Goal: Task Accomplishment & Management: Use online tool/utility

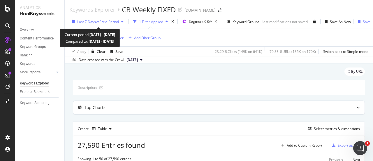
click at [93, 24] on div "Last 7 Days vs Prev. Period" at bounding box center [97, 21] width 57 height 9
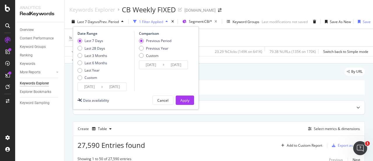
click at [93, 24] on div "Last 7 Days vs Prev. Period" at bounding box center [97, 21] width 57 height 9
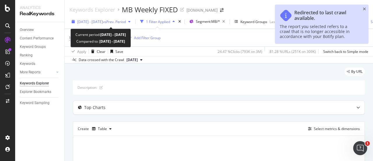
click at [111, 24] on div "[DATE] - [DATE] vs Prev. Period" at bounding box center [101, 21] width 64 height 9
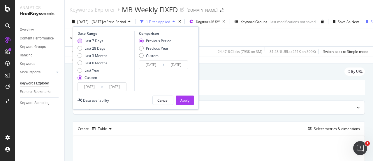
click at [96, 40] on div "Last 7 Days" at bounding box center [93, 40] width 19 height 5
type input "[DATE]"
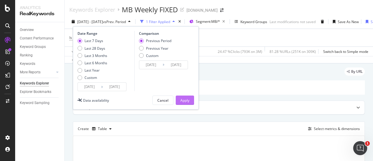
click at [190, 99] on button "Apply" at bounding box center [185, 99] width 18 height 9
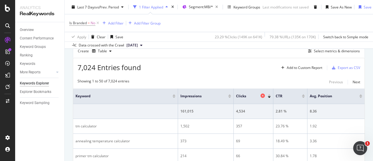
scroll to position [87, 0]
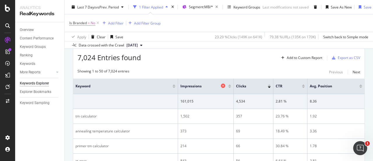
click at [221, 85] on icon at bounding box center [223, 85] width 4 height 4
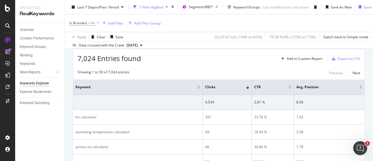
scroll to position [87, 0]
click at [281, 85] on icon at bounding box center [283, 85] width 4 height 4
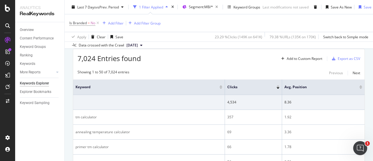
scroll to position [87, 0]
click at [352, 85] on icon at bounding box center [354, 85] width 4 height 4
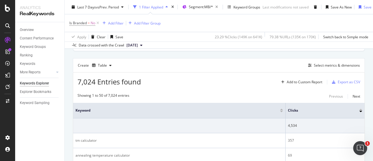
scroll to position [58, 0]
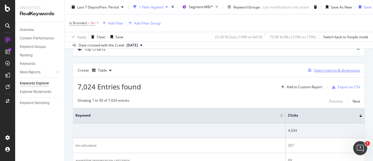
click at [324, 68] on div "Select metrics & dimensions" at bounding box center [337, 70] width 46 height 5
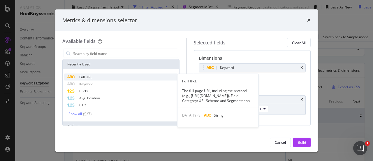
click at [87, 77] on span "Full URL" at bounding box center [85, 76] width 13 height 5
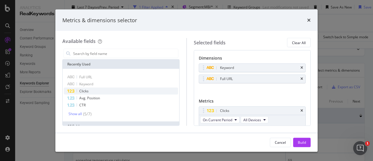
click at [97, 91] on div "Clicks" at bounding box center [121, 90] width 114 height 7
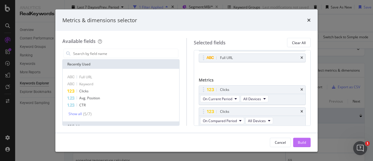
click at [299, 137] on div "Build" at bounding box center [302, 141] width 8 height 9
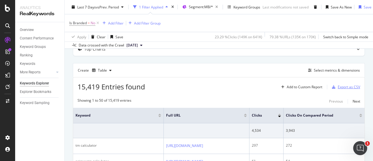
click at [351, 85] on div "Export as CSV" at bounding box center [349, 86] width 22 height 5
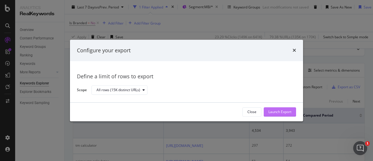
click at [287, 112] on div "Launch Export" at bounding box center [279, 111] width 23 height 5
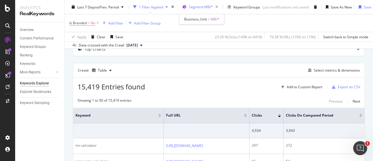
click at [189, 9] on div "Segment: MB/*" at bounding box center [201, 7] width 38 height 9
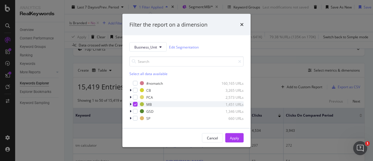
click at [137, 103] on div "modal" at bounding box center [135, 104] width 5 height 5
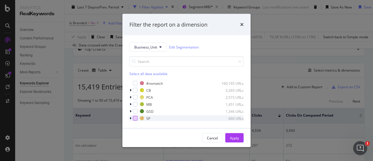
click at [135, 117] on div "modal" at bounding box center [135, 118] width 5 height 5
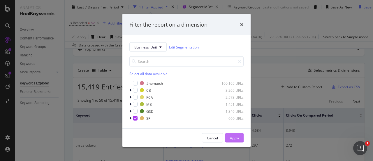
click at [232, 137] on div "Apply" at bounding box center [234, 137] width 9 height 5
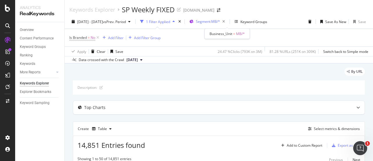
click at [220, 21] on span "Segment: MB/*" at bounding box center [208, 21] width 24 height 5
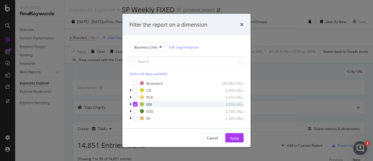
click at [134, 104] on icon "modal" at bounding box center [135, 104] width 3 height 3
click at [134, 119] on div "modal" at bounding box center [135, 118] width 5 height 5
click at [236, 138] on div "Apply" at bounding box center [234, 137] width 9 height 5
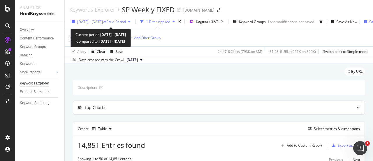
click at [92, 22] on span "[DATE] - [DATE]" at bounding box center [90, 21] width 26 height 5
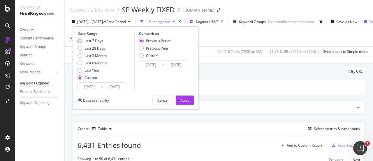
click at [84, 43] on div "Last 7 Days" at bounding box center [93, 40] width 19 height 5
type input "[DATE]"
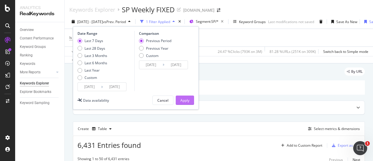
click at [182, 103] on div "Apply" at bounding box center [184, 100] width 9 height 9
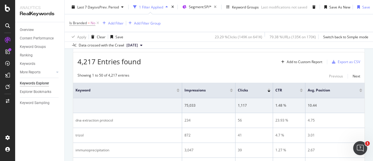
scroll to position [58, 0]
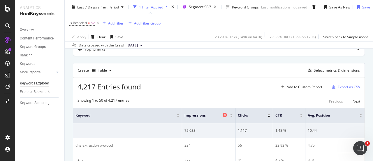
click at [224, 114] on icon at bounding box center [225, 114] width 4 height 4
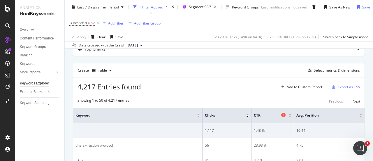
click at [281, 114] on icon at bounding box center [283, 114] width 4 height 4
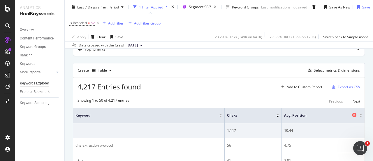
click at [352, 114] on icon at bounding box center [354, 114] width 4 height 4
click at [326, 68] on div "Select metrics & dimensions" at bounding box center [337, 70] width 46 height 5
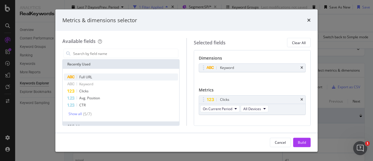
click at [94, 76] on div "Full URL" at bounding box center [121, 76] width 114 height 7
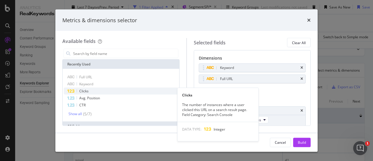
click at [89, 89] on div "Clicks" at bounding box center [121, 90] width 114 height 7
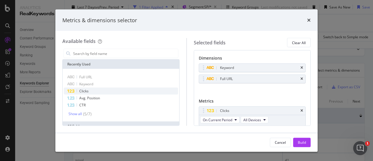
scroll to position [21, 0]
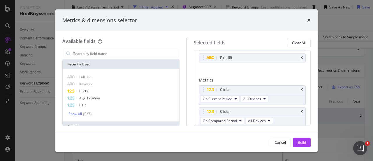
click at [296, 145] on button "Build" at bounding box center [301, 141] width 17 height 9
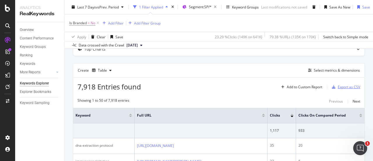
click at [343, 86] on div "Export as CSV" at bounding box center [349, 86] width 22 height 5
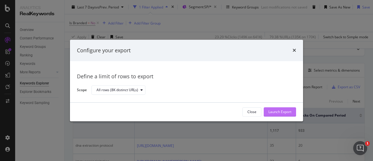
click at [272, 107] on div "Launch Export" at bounding box center [279, 111] width 23 height 9
